Goal: Task Accomplishment & Management: Manage account settings

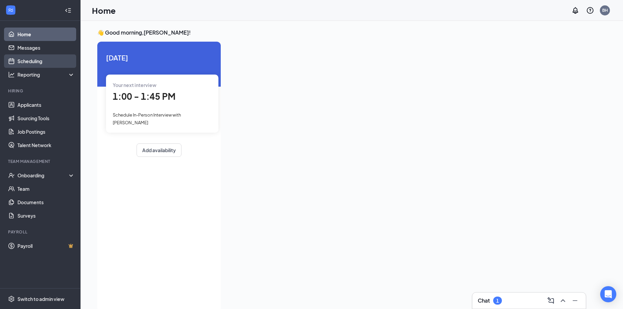
click at [37, 61] on link "Scheduling" at bounding box center [45, 60] width 57 height 13
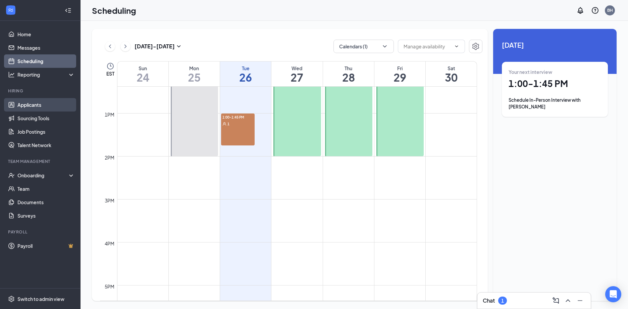
scroll to position [531, 0]
click at [62, 105] on link "Applicants" at bounding box center [45, 104] width 57 height 13
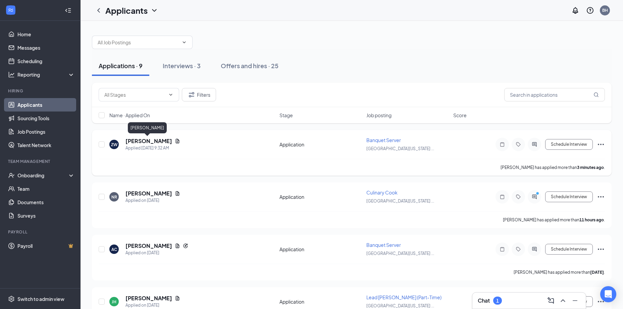
click at [129, 141] on h5 "[PERSON_NAME]" at bounding box center [149, 140] width 47 height 7
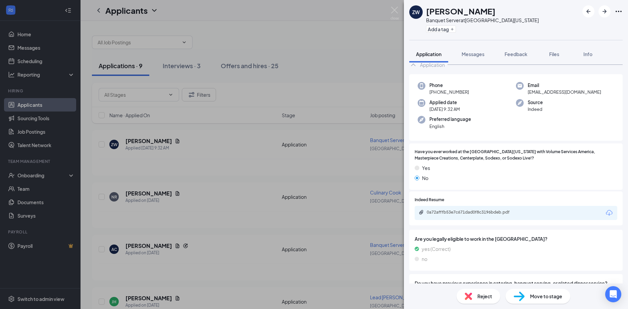
scroll to position [34, 0]
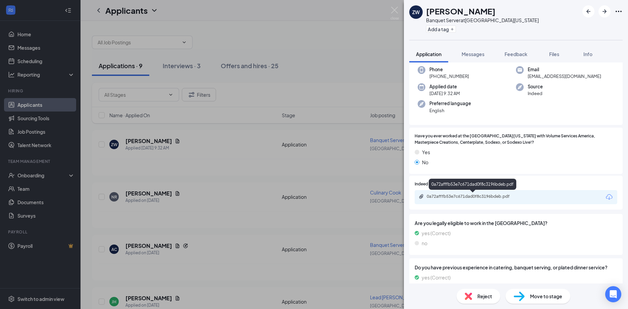
click at [467, 197] on div "0a72afffb53e7c671dad0f8c3196bdeb.pdf" at bounding box center [474, 196] width 94 height 5
click at [488, 300] on div "Reject" at bounding box center [479, 296] width 44 height 15
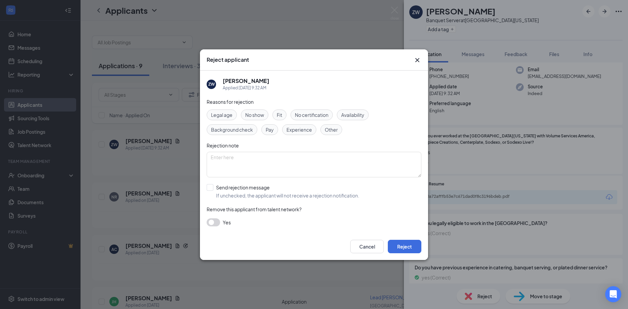
click at [309, 129] on span "Experience" at bounding box center [300, 129] width 26 height 7
click at [268, 188] on input "Send rejection message If unchecked, the applicant will not receive a rejection…" at bounding box center [283, 191] width 153 height 15
checkbox input "true"
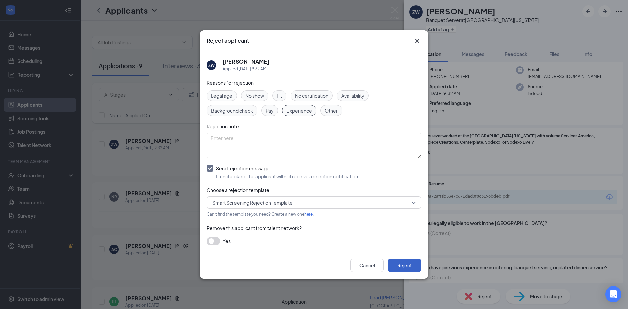
click at [399, 266] on button "Reject" at bounding box center [405, 264] width 34 height 13
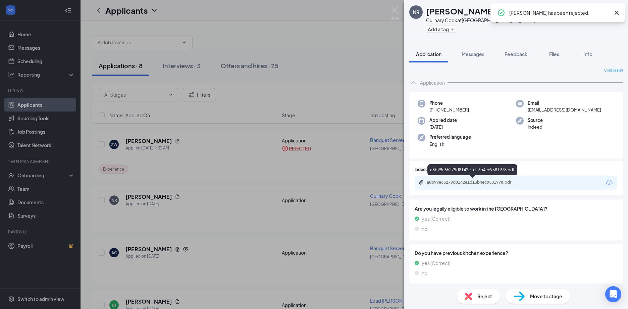
click at [461, 183] on div "a8b99e65279d8142e1d13b4ec9581978.pdf" at bounding box center [474, 182] width 94 height 5
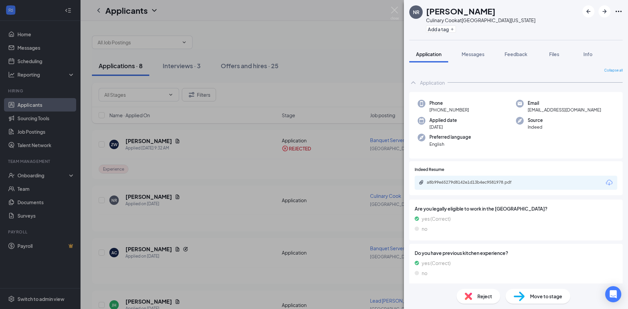
click at [536, 298] on span "Move to stage" at bounding box center [546, 295] width 32 height 7
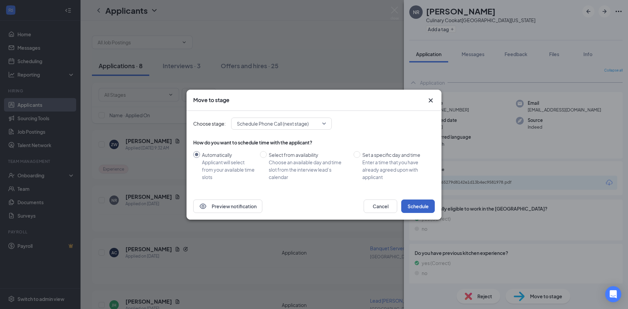
click at [428, 201] on button "Schedule" at bounding box center [418, 205] width 34 height 13
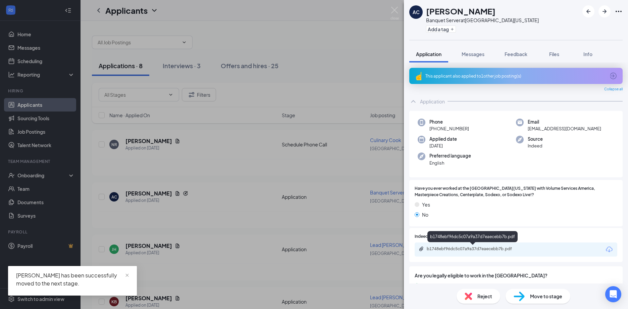
click at [462, 249] on div "b1748ebf96dc5c07a9a37d7eaecebb7b.pdf" at bounding box center [474, 248] width 94 height 5
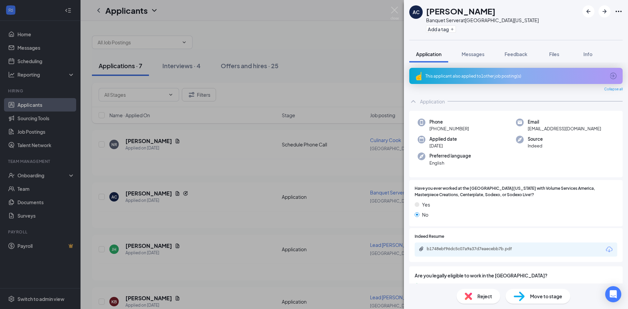
click at [486, 71] on div "This applicant also applied to 1 other job posting(s)" at bounding box center [515, 76] width 213 height 16
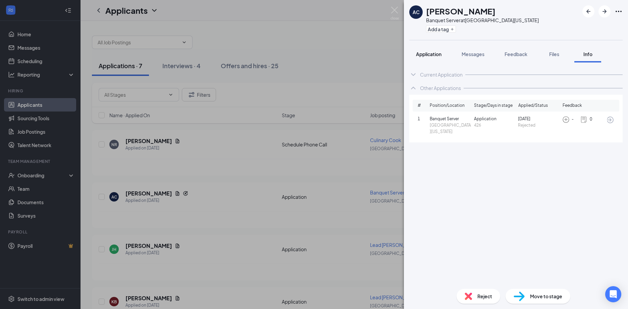
click at [445, 52] on button "Application" at bounding box center [428, 54] width 39 height 17
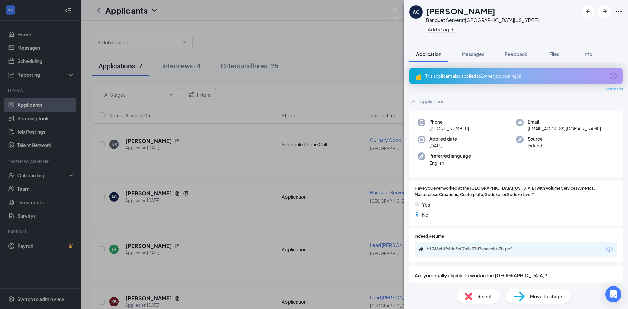
click at [519, 303] on div "Move to stage" at bounding box center [538, 296] width 65 height 15
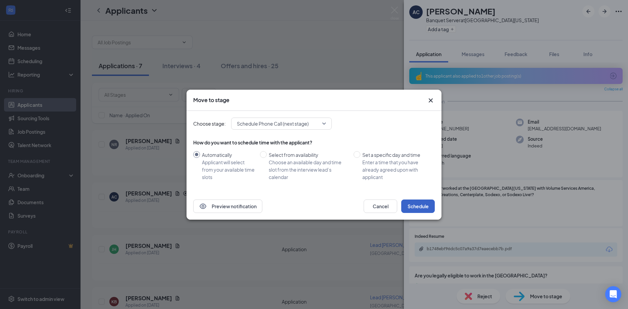
click at [409, 208] on button "Schedule" at bounding box center [418, 205] width 34 height 13
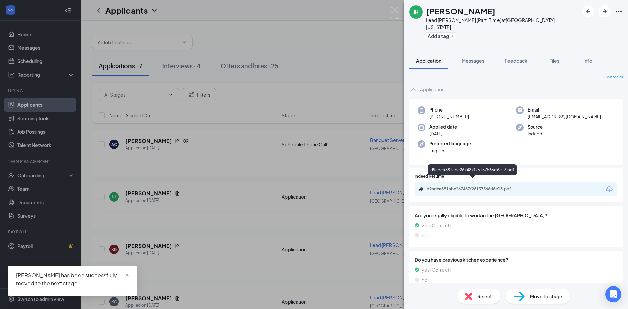
click at [470, 186] on div "d9adea881abe267487f26137566d6e13.pdf" at bounding box center [474, 188] width 94 height 5
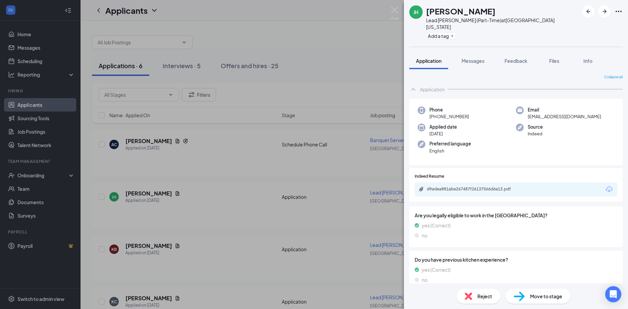
click at [479, 297] on span "Reject" at bounding box center [485, 295] width 15 height 7
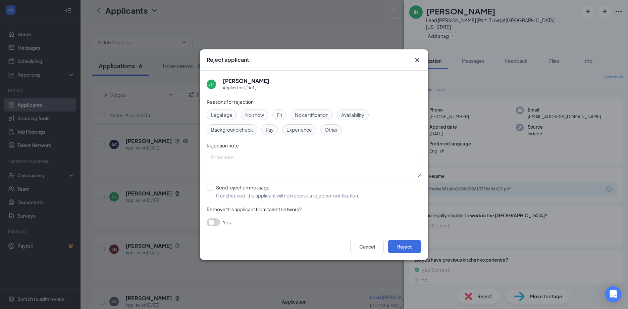
click at [299, 132] on span "Experience" at bounding box center [300, 129] width 26 height 7
click at [257, 187] on input "Send rejection message If unchecked, the applicant will not receive a rejection…" at bounding box center [283, 191] width 153 height 15
checkbox input "true"
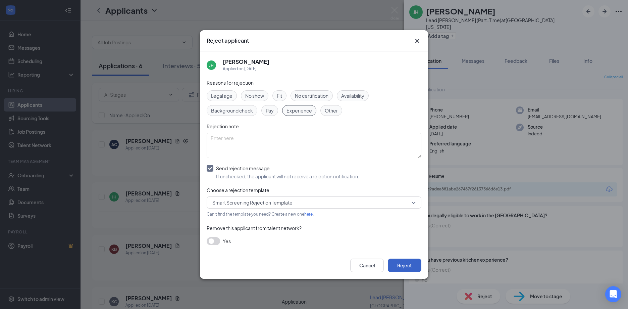
click at [405, 268] on button "Reject" at bounding box center [405, 264] width 34 height 13
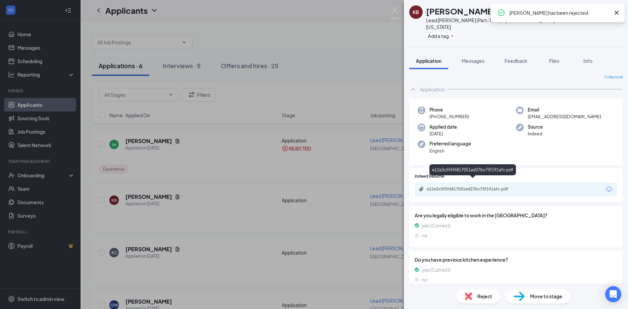
click at [470, 186] on div "e12a3c5f5f6817051ed27bc75f191afc.pdf" at bounding box center [474, 188] width 94 height 5
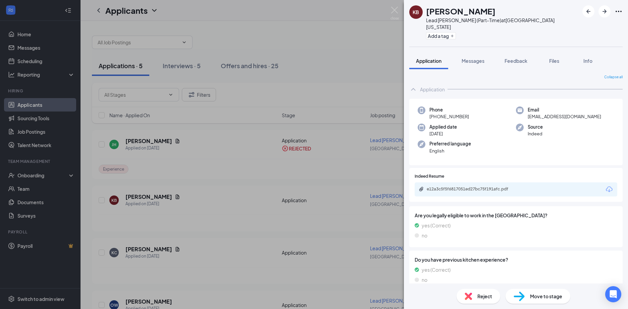
click at [519, 296] on img at bounding box center [519, 296] width 11 height 10
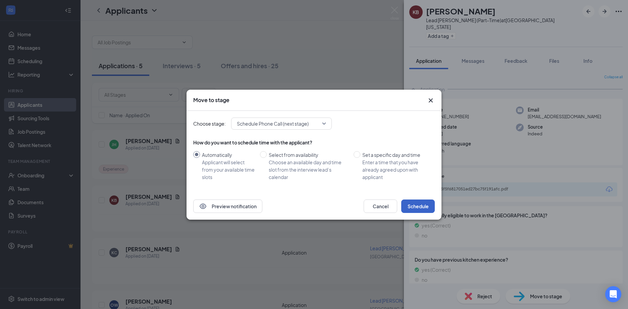
click at [423, 211] on button "Schedule" at bounding box center [418, 205] width 34 height 13
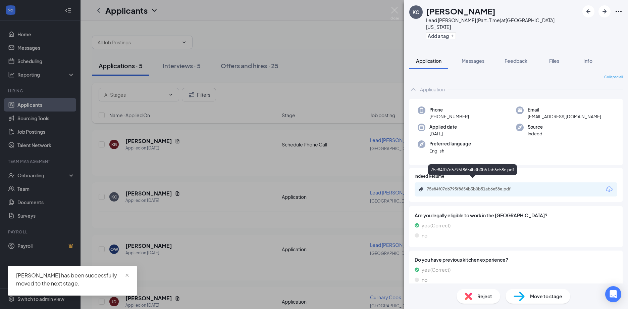
click at [474, 186] on div "75e84f07d6795f8654b3b0b51ab6e58e.pdf" at bounding box center [474, 188] width 94 height 5
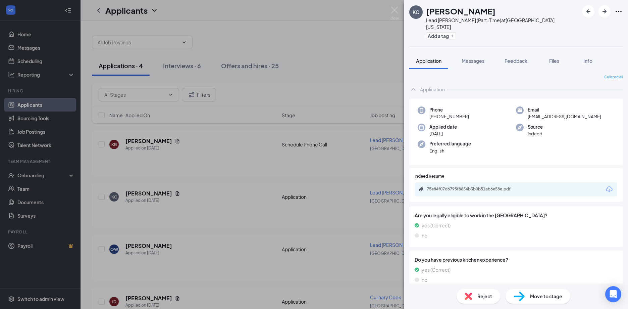
click at [470, 294] on img at bounding box center [468, 295] width 7 height 7
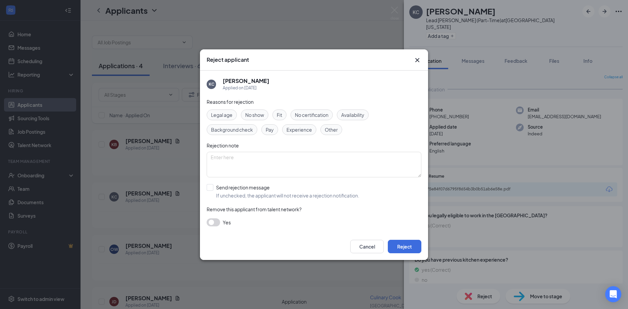
click at [296, 128] on span "Experience" at bounding box center [300, 129] width 26 height 7
click at [268, 196] on input "Send rejection message If unchecked, the applicant will not receive a rejection…" at bounding box center [283, 191] width 153 height 15
checkbox input "true"
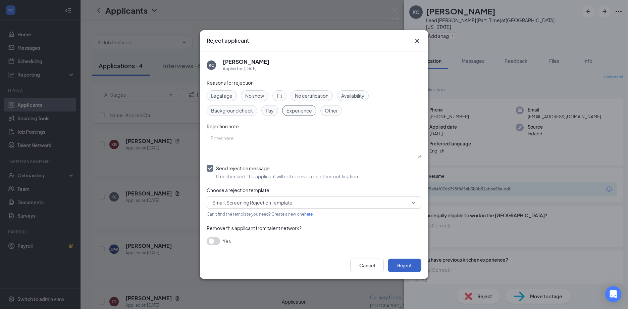
click at [404, 267] on button "Reject" at bounding box center [405, 264] width 34 height 13
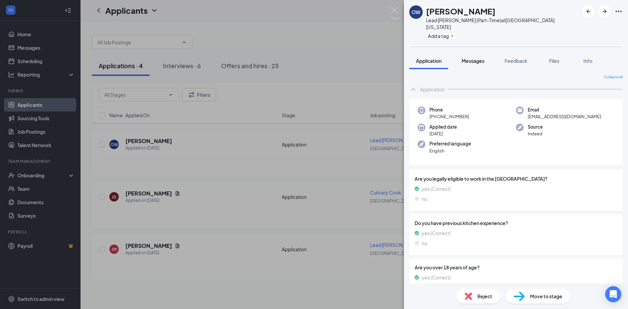
click at [471, 58] on button "Messages" at bounding box center [473, 60] width 36 height 17
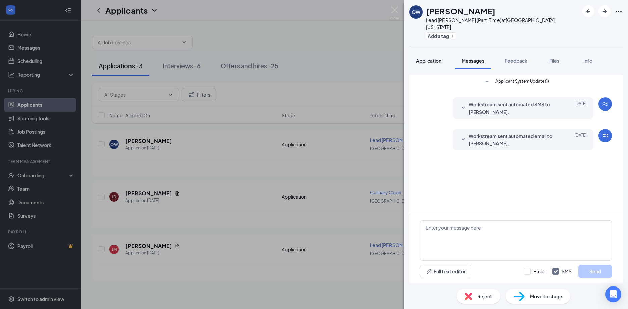
click at [436, 60] on button "Application" at bounding box center [428, 60] width 39 height 17
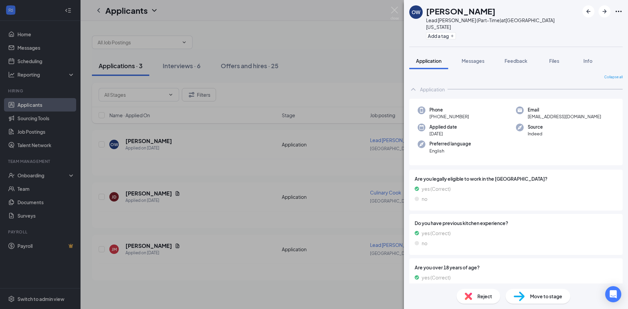
click at [532, 295] on span "Move to stage" at bounding box center [546, 295] width 32 height 7
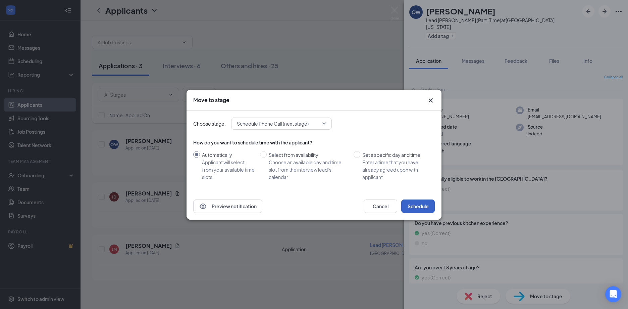
click at [411, 203] on button "Schedule" at bounding box center [418, 205] width 34 height 13
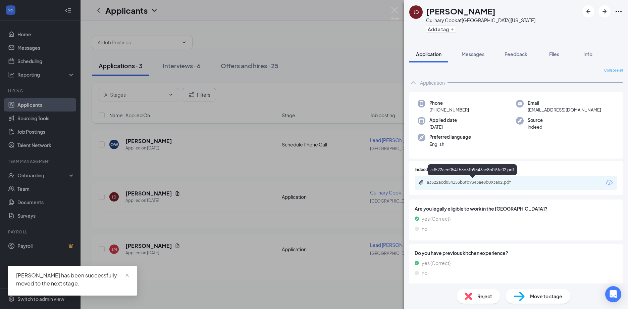
click at [479, 184] on div "a3522acd054153b3fb9343ae8b093a02.pdf" at bounding box center [474, 182] width 94 height 5
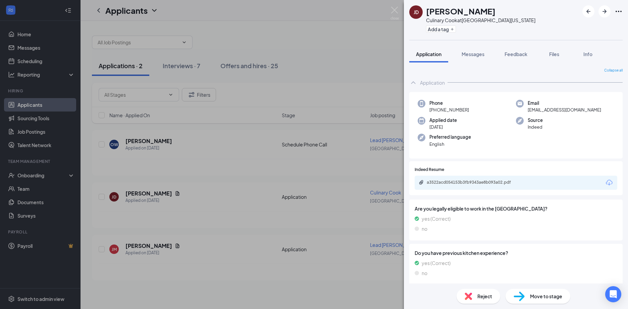
click at [492, 295] on span "Reject" at bounding box center [485, 295] width 15 height 7
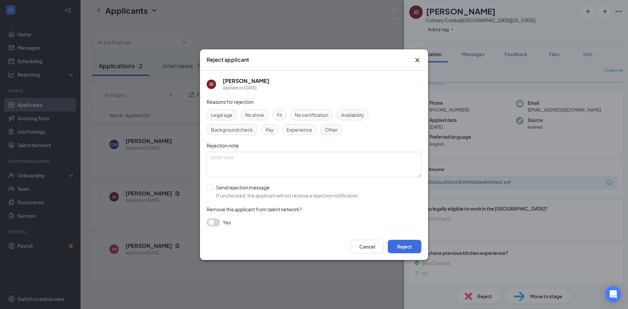
click at [299, 134] on div "Experience" at bounding box center [299, 129] width 34 height 11
click at [267, 183] on div "Reasons for rejection Legal age No show Fit No certification Availability Backg…" at bounding box center [314, 165] width 215 height 135
click at [268, 185] on input "Send rejection message If unchecked, the applicant will not receive a rejection…" at bounding box center [283, 191] width 153 height 15
checkbox input "true"
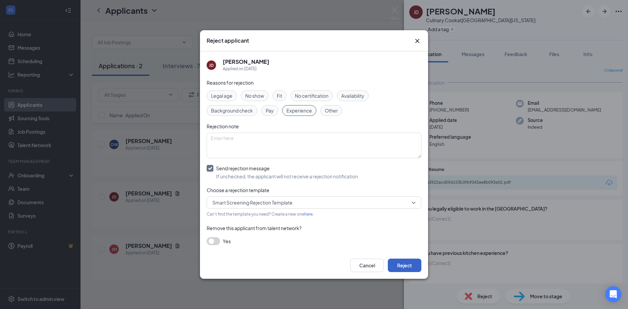
click at [399, 264] on button "Reject" at bounding box center [405, 264] width 34 height 13
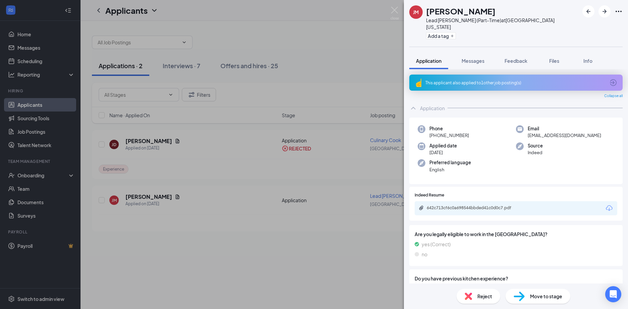
click at [490, 80] on div "This applicant also applied to 1 other job posting(s)" at bounding box center [516, 83] width 180 height 6
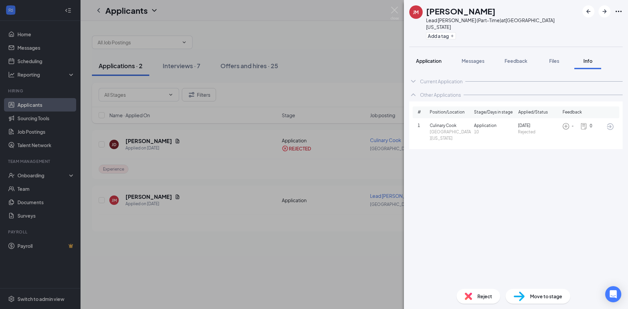
click at [429, 58] on span "Application" at bounding box center [429, 61] width 26 height 6
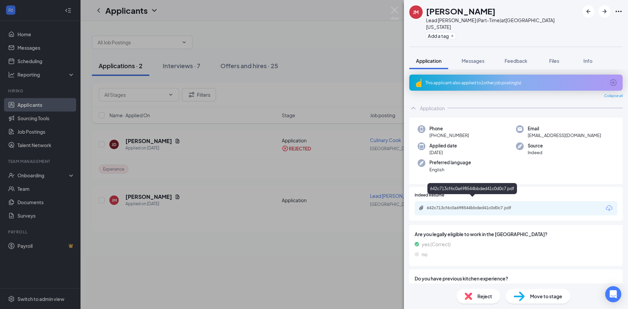
click at [454, 205] on div "642c713cf6c0a698544bbded41c0d0c7.pdf" at bounding box center [474, 207] width 94 height 5
click at [467, 299] on img at bounding box center [468, 295] width 7 height 7
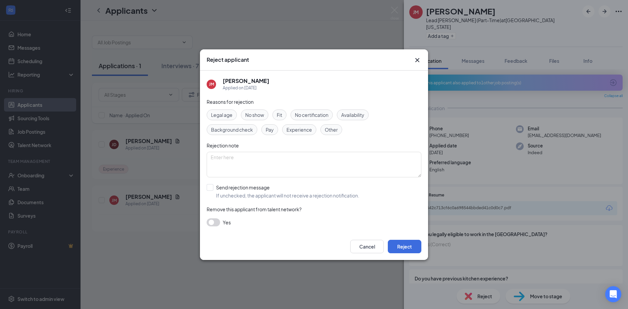
click at [310, 129] on span "Experience" at bounding box center [300, 129] width 26 height 7
click at [276, 189] on input "Send rejection message If unchecked, the applicant will not receive a rejection…" at bounding box center [283, 191] width 153 height 15
checkbox input "true"
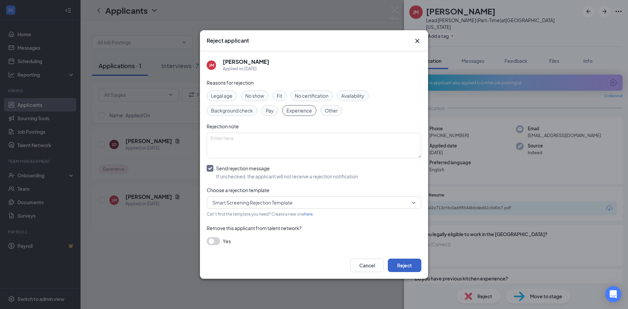
click at [414, 264] on button "Reject" at bounding box center [405, 264] width 34 height 13
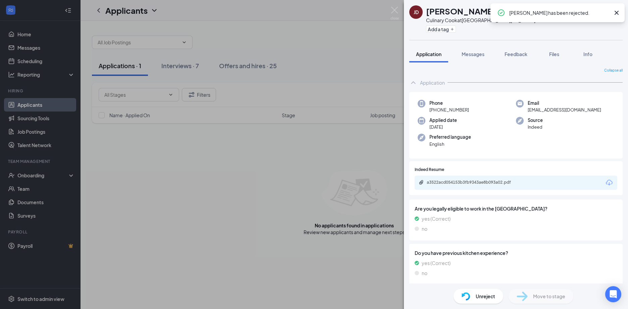
click at [399, 10] on div "[PERSON_NAME] Culinary Cook at [GEOGRAPHIC_DATA][US_STATE] Add a tag Applicatio…" at bounding box center [314, 154] width 628 height 309
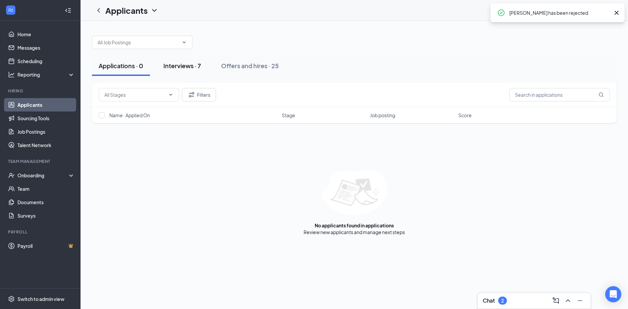
click at [173, 76] on button "Interviews · 7" at bounding box center [182, 66] width 51 height 20
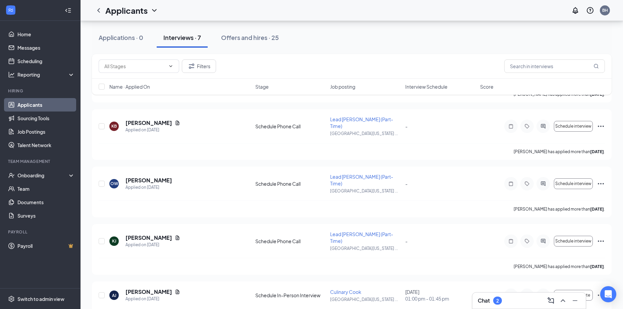
scroll to position [180, 0]
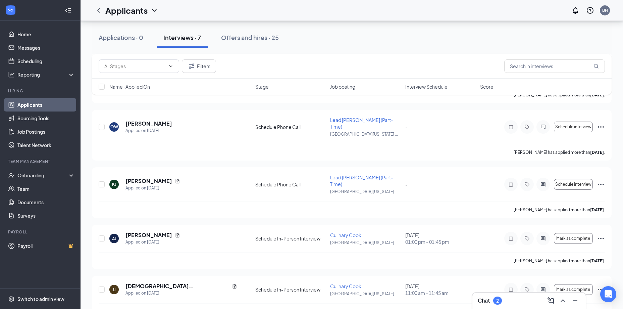
click at [502, 304] on div "Chat 2" at bounding box center [490, 300] width 24 height 8
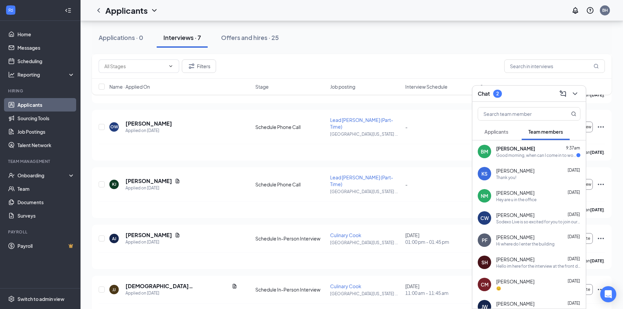
click at [516, 150] on span "[PERSON_NAME]" at bounding box center [515, 148] width 39 height 7
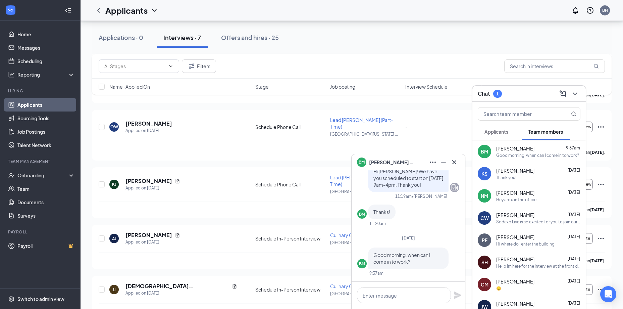
click at [507, 134] on span "Applicants" at bounding box center [497, 132] width 24 height 6
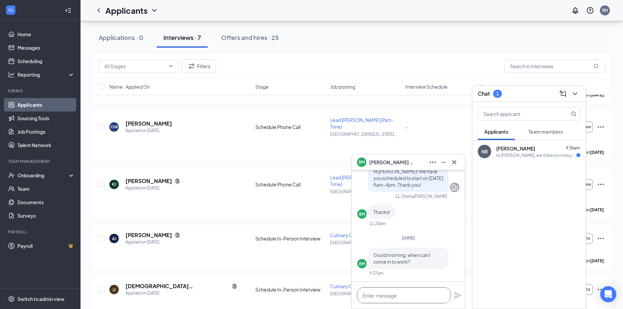
click at [393, 295] on textarea at bounding box center [404, 295] width 94 height 16
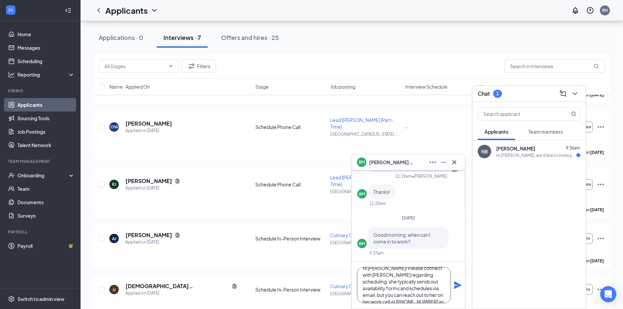
scroll to position [14, 0]
type textarea "Hi [PERSON_NAME]! Please connect with [PERSON_NAME] regarding scheduling, she t…"
click at [459, 286] on icon "Plane" at bounding box center [457, 284] width 7 height 7
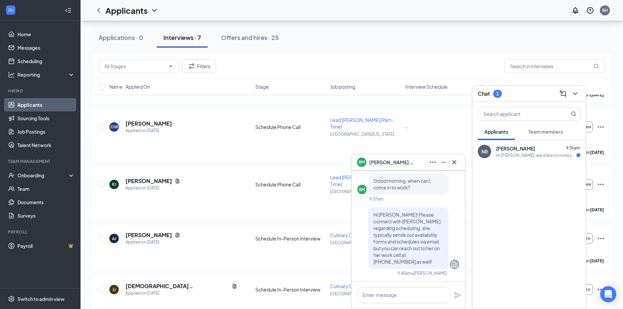
scroll to position [0, 0]
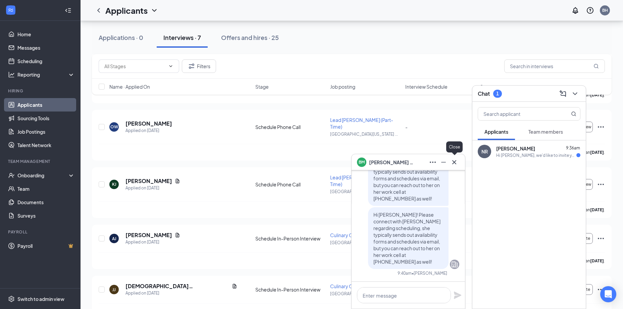
click at [459, 160] on button at bounding box center [454, 162] width 11 height 11
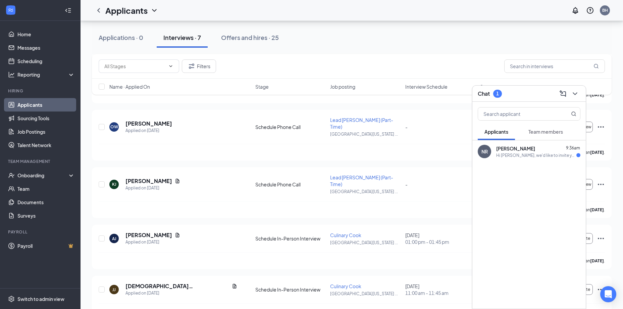
click at [511, 161] on div "NR [PERSON_NAME] 9:36am Hi [PERSON_NAME], we'd like to invite you to a meeting …" at bounding box center [529, 151] width 113 height 22
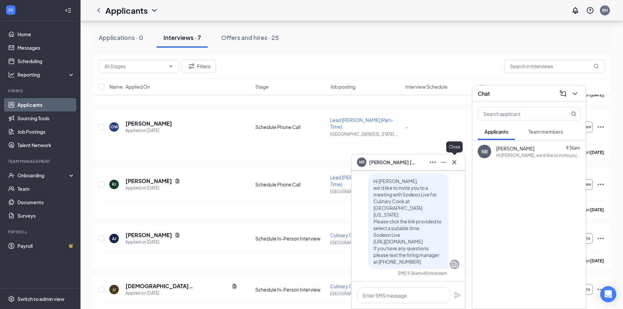
click at [457, 163] on icon "Cross" at bounding box center [454, 162] width 8 height 8
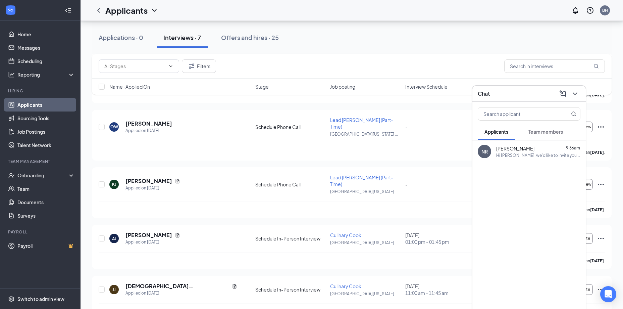
click at [578, 96] on icon "ChevronDown" at bounding box center [575, 94] width 8 height 8
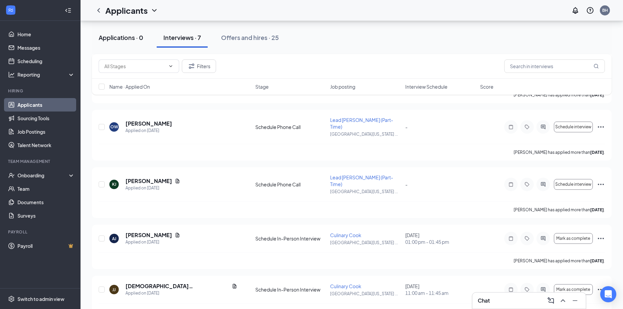
click at [138, 40] on div "Applications · 0" at bounding box center [121, 37] width 45 height 8
